Goal: Contribute content

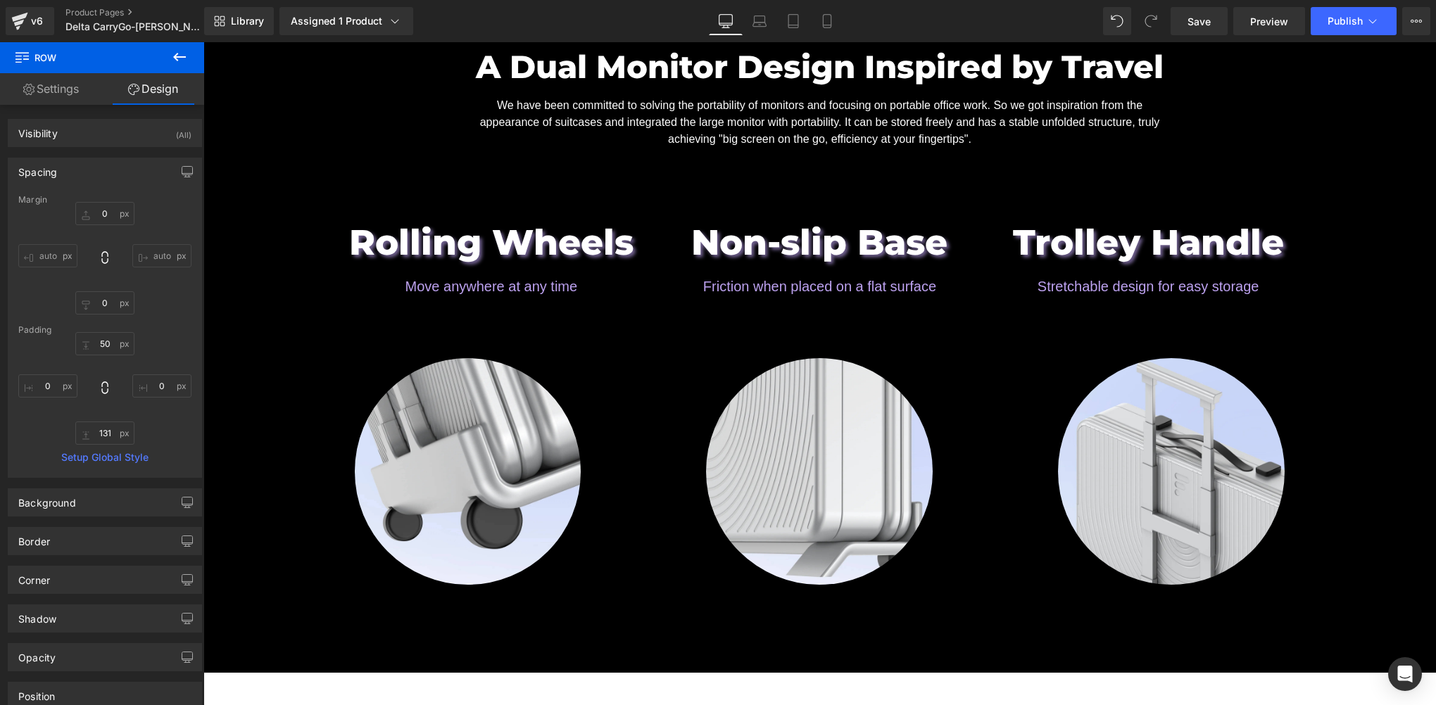
scroll to position [1642, 0]
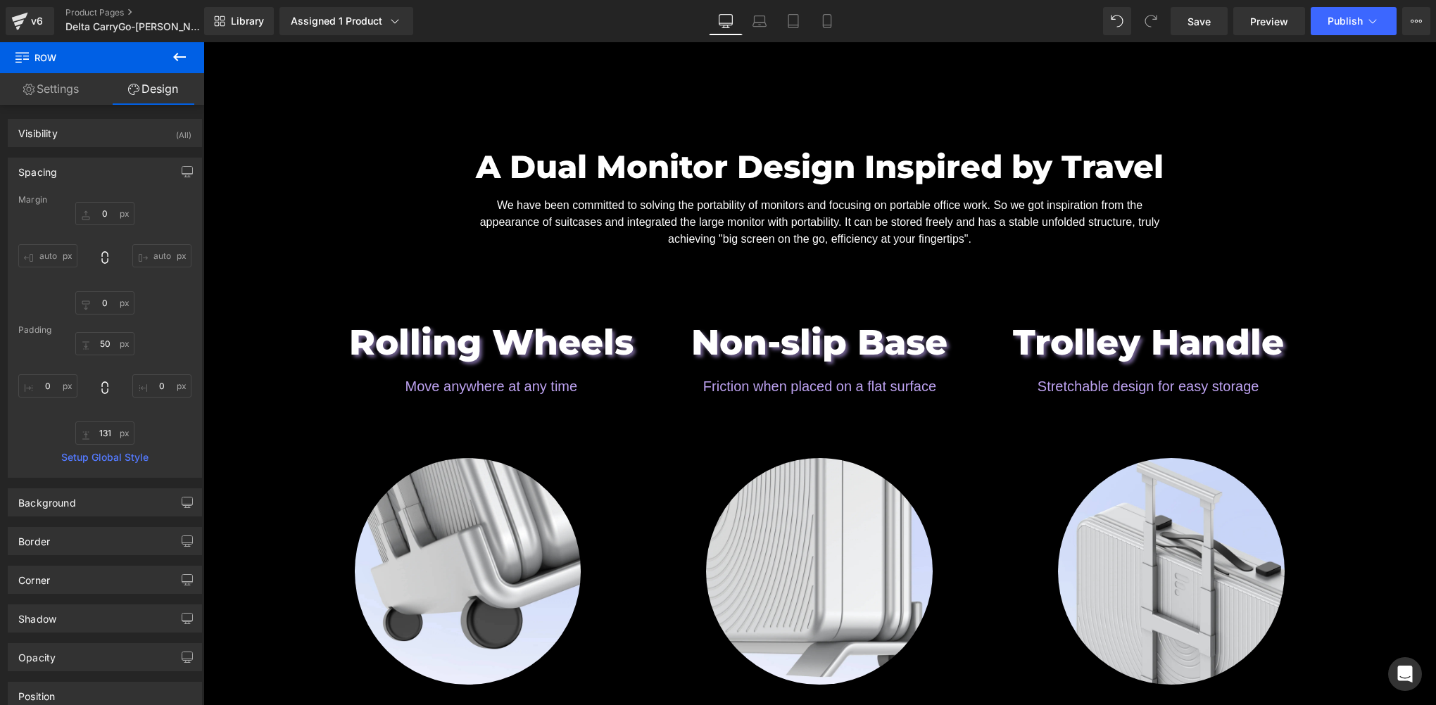
click at [1205, 36] on div "Library Assigned 1 Product Product Preview Pre-launch | Delta CarryGo - 23.8 In…" at bounding box center [820, 21] width 1232 height 42
click at [1205, 12] on link "Save" at bounding box center [1199, 21] width 57 height 28
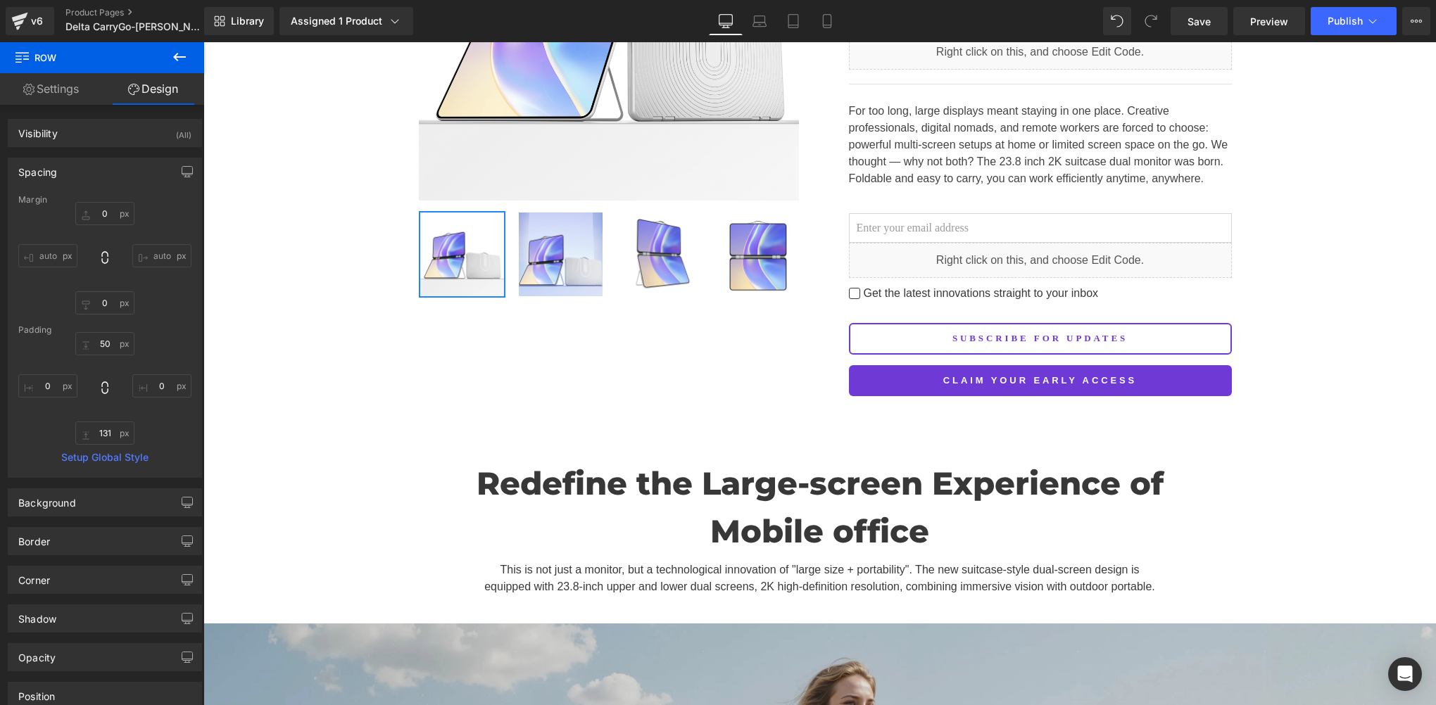
scroll to position [469, 0]
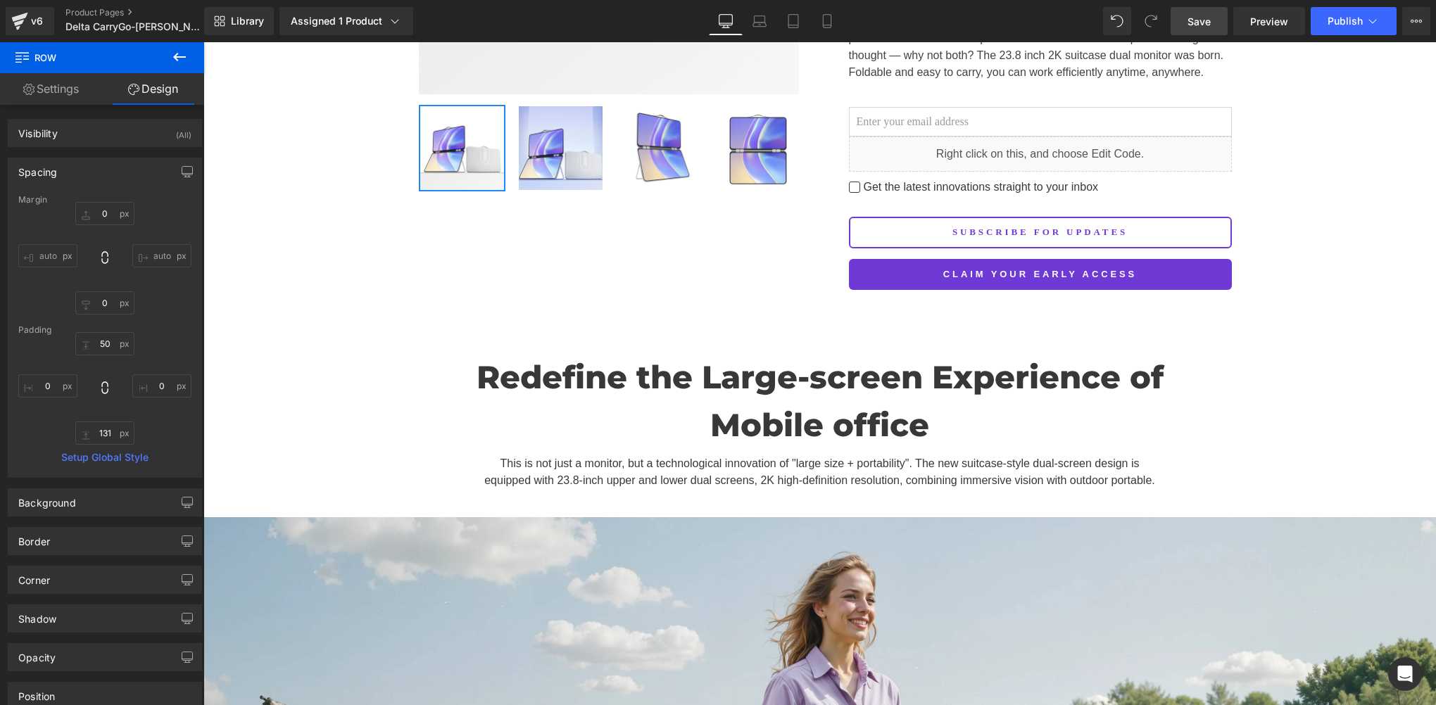
drag, startPoint x: 1204, startPoint y: 20, endPoint x: 602, endPoint y: 399, distance: 711.1
click at [1204, 20] on span "Save" at bounding box center [1198, 21] width 23 height 15
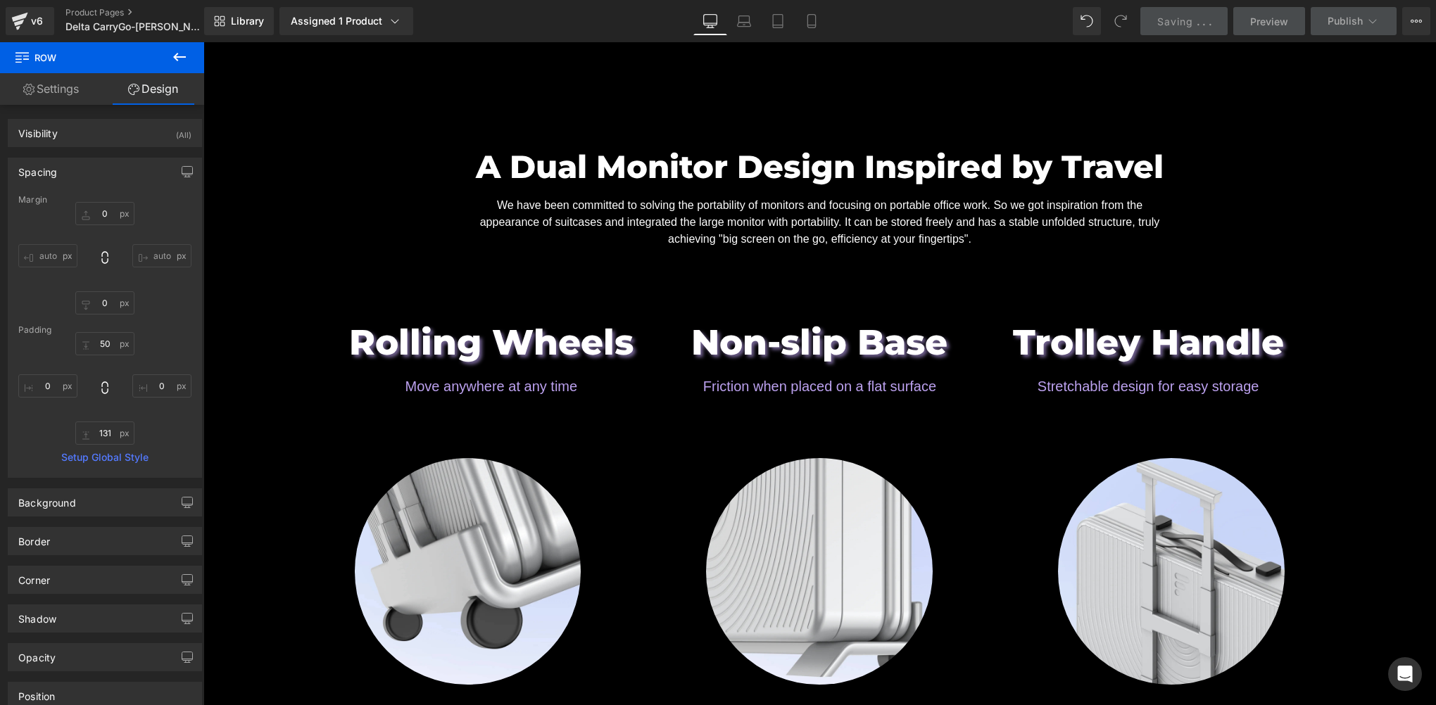
scroll to position [2816, 0]
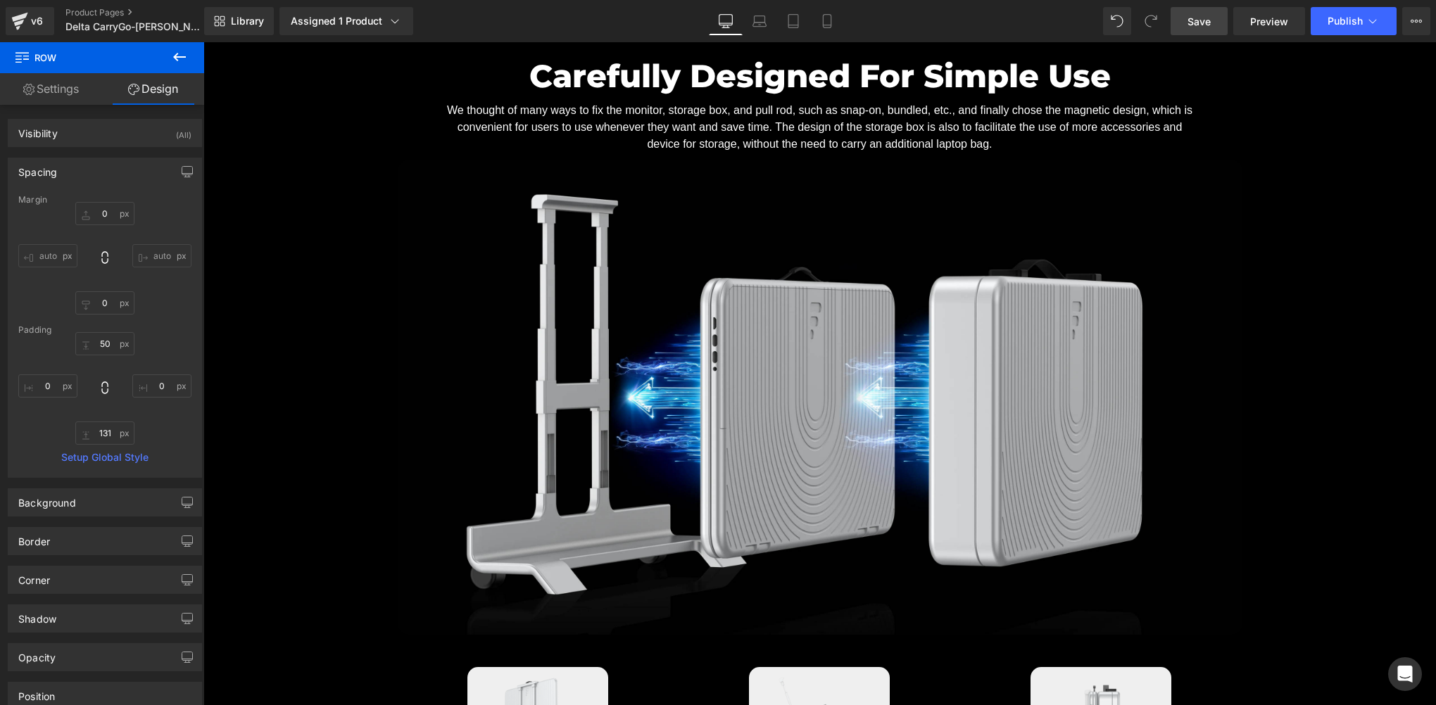
click at [1211, 25] on span "Save" at bounding box center [1198, 21] width 23 height 15
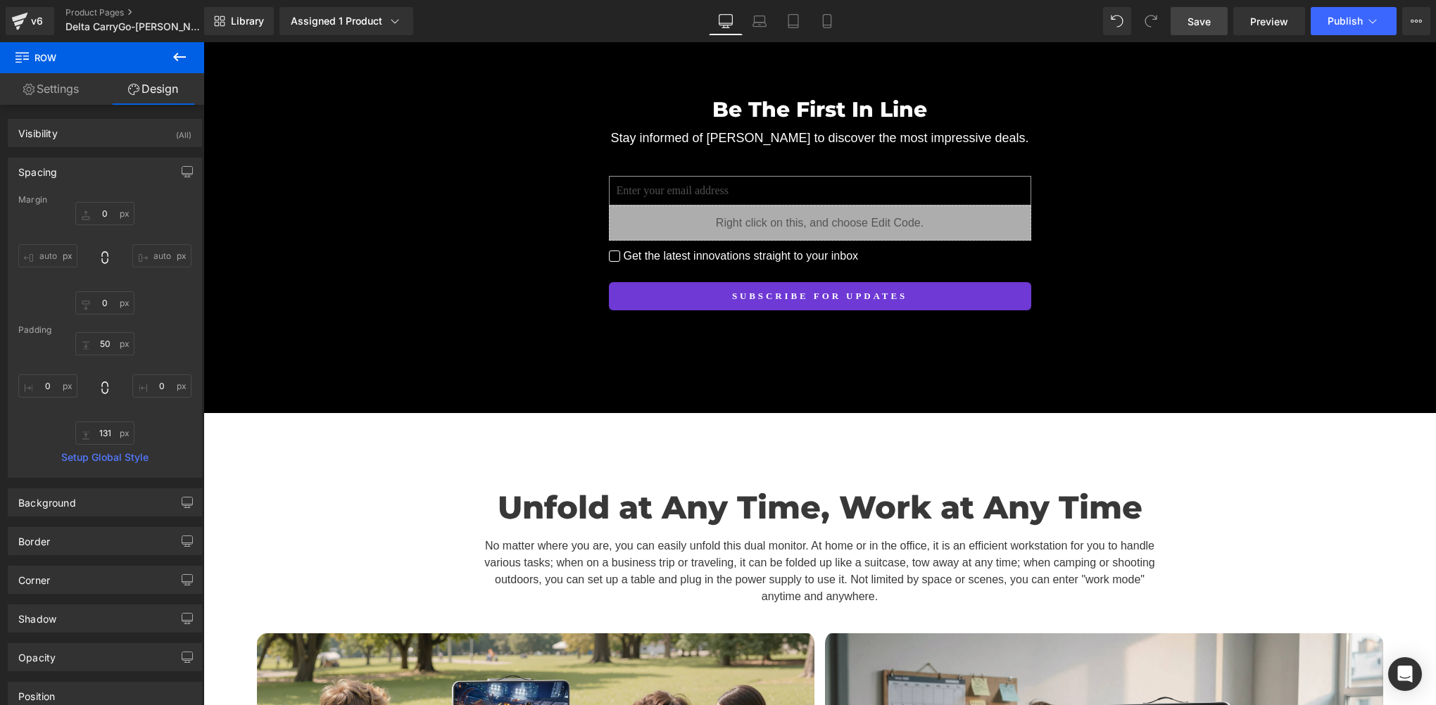
scroll to position [5162, 0]
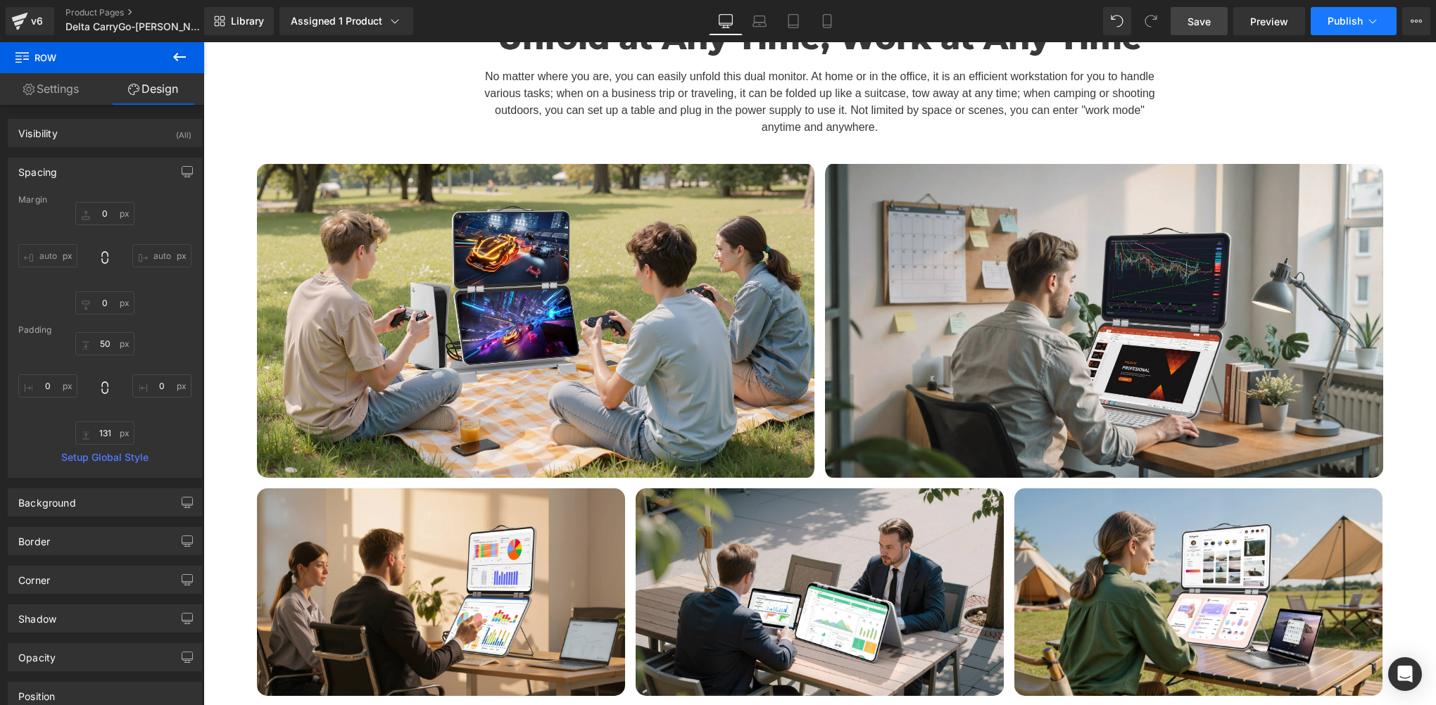
click at [1344, 27] on button "Publish" at bounding box center [1354, 21] width 86 height 28
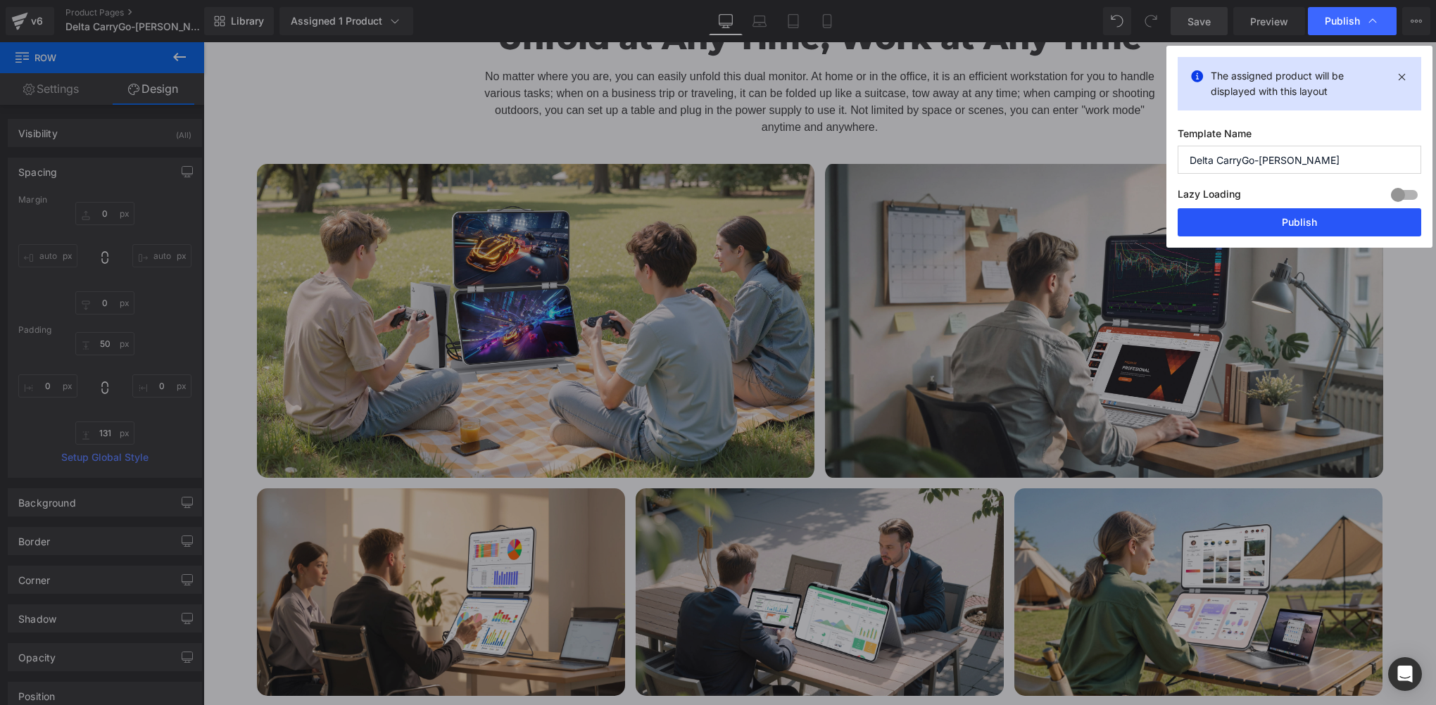
click at [1323, 232] on button "Publish" at bounding box center [1300, 222] width 244 height 28
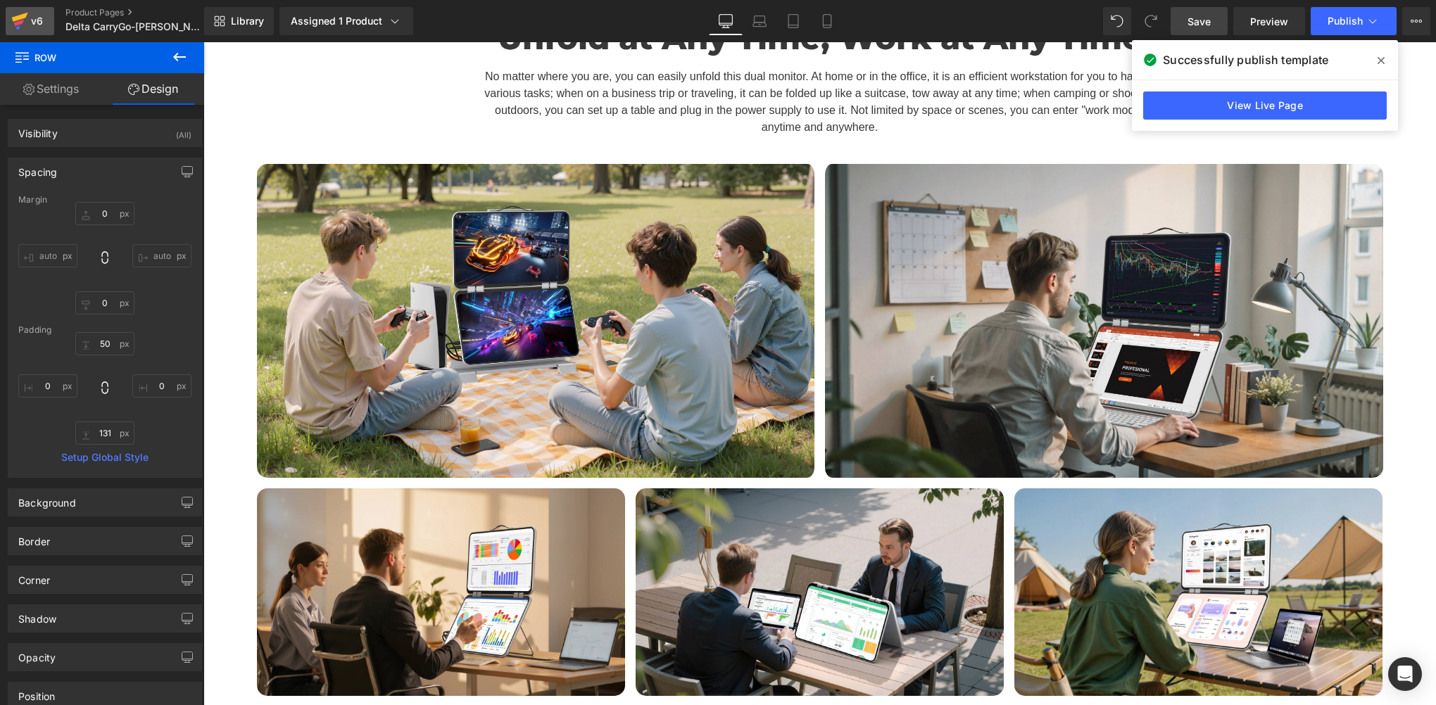
click at [24, 15] on icon at bounding box center [20, 17] width 16 height 9
